Goal: Find specific page/section: Find specific page/section

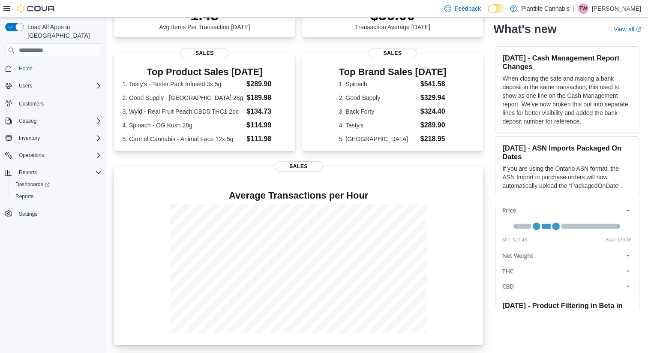
scroll to position [164, 0]
click at [590, 128] on div "[DATE] - Cash Management Report Changes When closing the safe and making a bank…" at bounding box center [567, 89] width 144 height 87
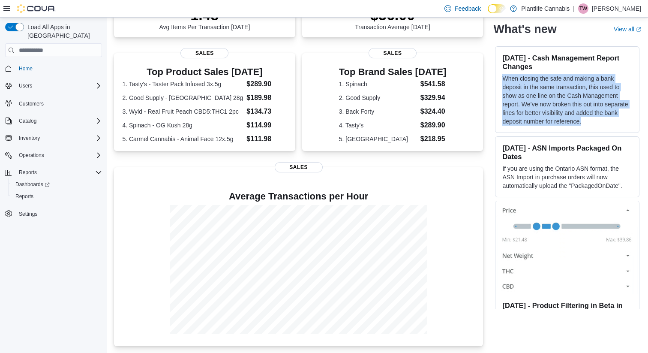
drag, startPoint x: 589, startPoint y: 120, endPoint x: 504, endPoint y: 78, distance: 95.2
click at [504, 78] on p "When closing the safe and making a bank deposit in the same transaction, this u…" at bounding box center [567, 99] width 130 height 51
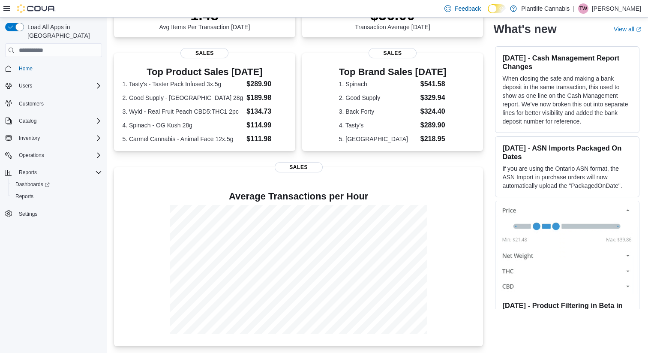
click at [505, 78] on p "When closing the safe and making a bank deposit in the same transaction, this u…" at bounding box center [567, 99] width 130 height 51
